Goal: Information Seeking & Learning: Understand process/instructions

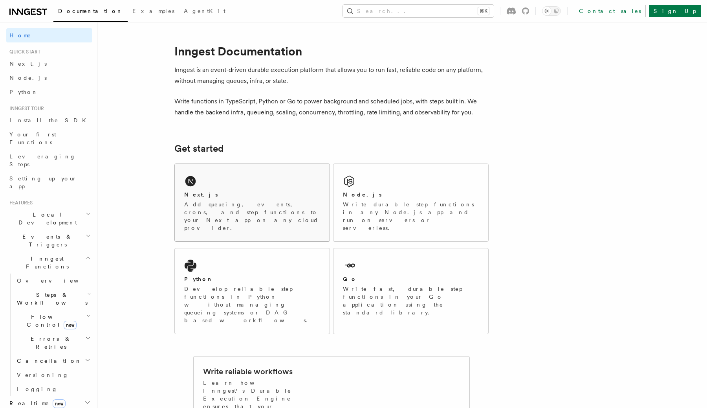
click at [215, 209] on p "Add queueing, events, crons, and step functions to your Next app on any cloud p…" at bounding box center [252, 215] width 136 height 31
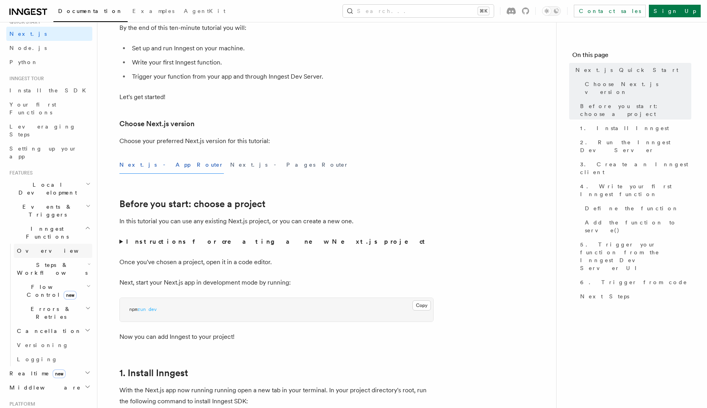
scroll to position [31, 0]
click at [36, 407] on h2 "Deployment" at bounding box center [49, 414] width 86 height 14
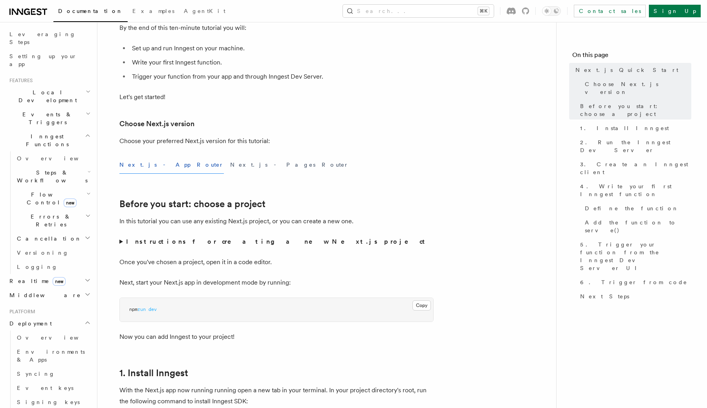
scroll to position [125, 0]
click at [33, 327] on link "Overview" at bounding box center [53, 334] width 79 height 14
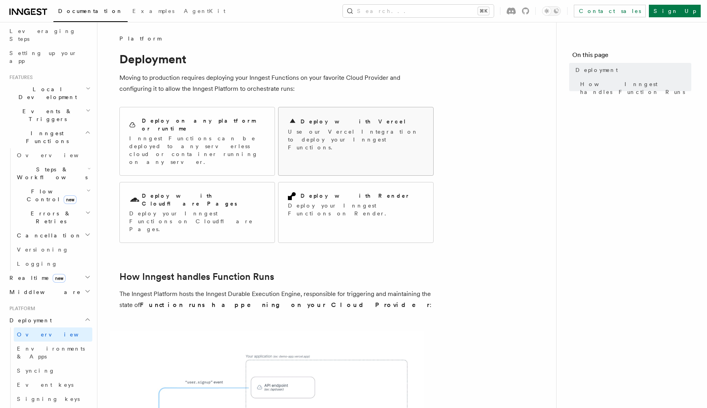
click at [323, 130] on p "Use our Vercel Integration to deploy your Inngest Functions." at bounding box center [356, 140] width 136 height 24
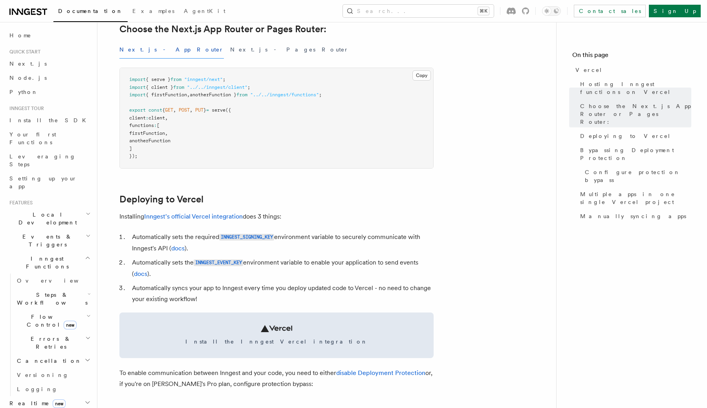
scroll to position [209, 0]
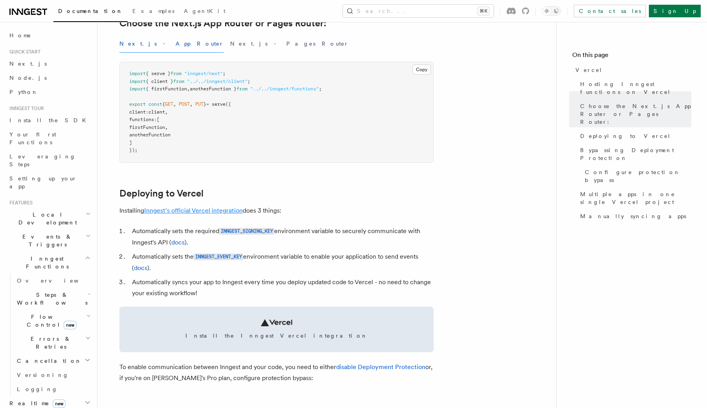
click at [225, 212] on link "Inngest's official Vercel integration" at bounding box center [193, 210] width 99 height 7
